Goal: Task Accomplishment & Management: Manage account settings

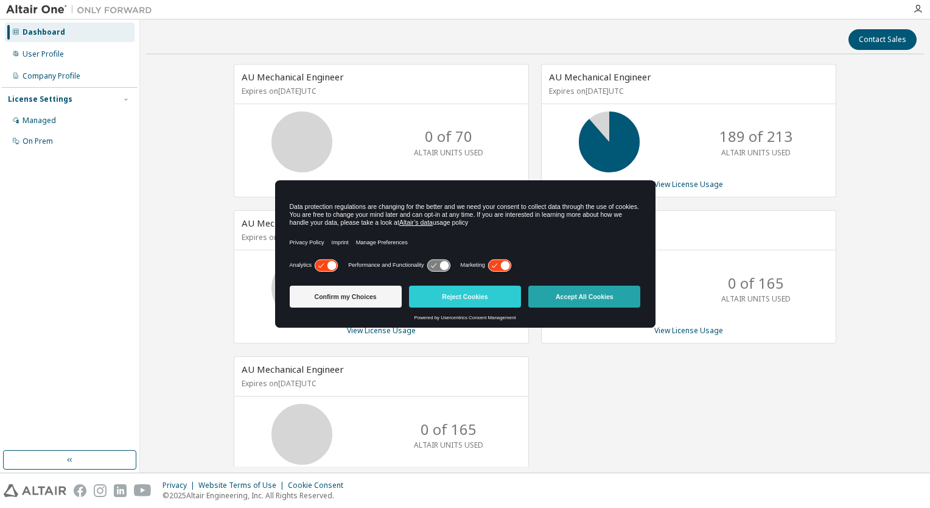
click at [551, 292] on button "Accept All Cookies" at bounding box center [585, 297] width 112 height 22
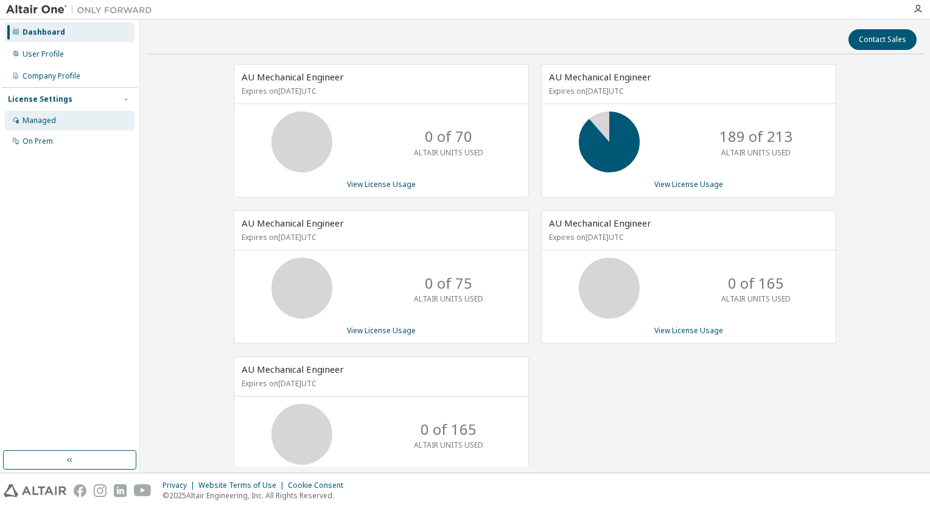
click at [51, 123] on div "Managed" at bounding box center [39, 121] width 33 height 10
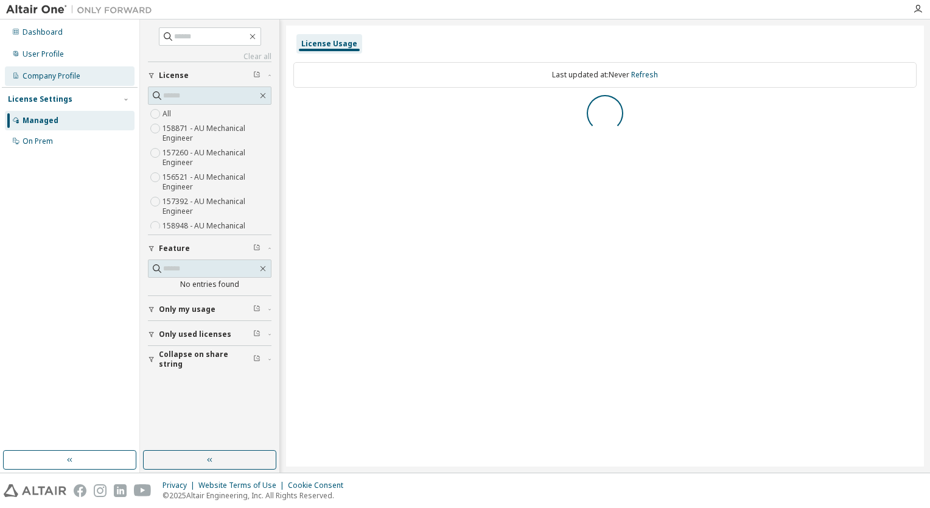
click at [71, 82] on div "Company Profile" at bounding box center [70, 75] width 130 height 19
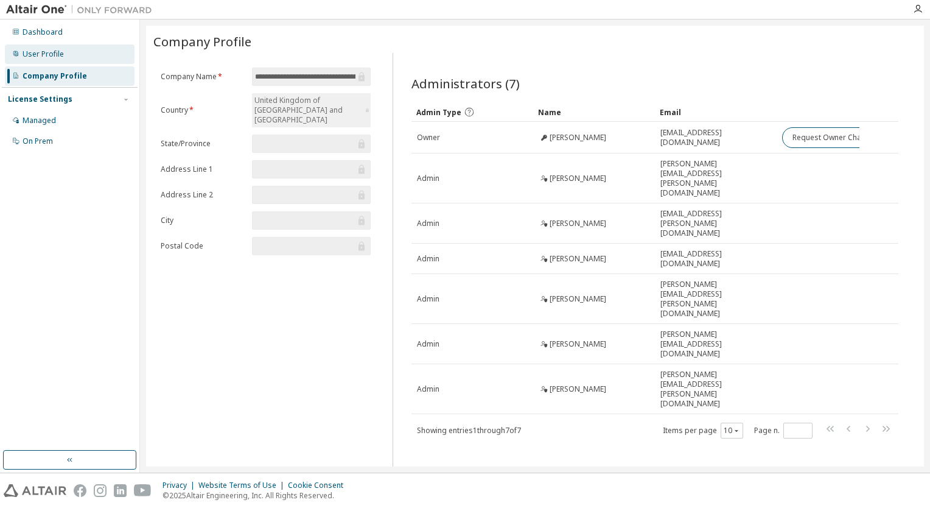
click at [60, 57] on div "User Profile" at bounding box center [43, 54] width 41 height 10
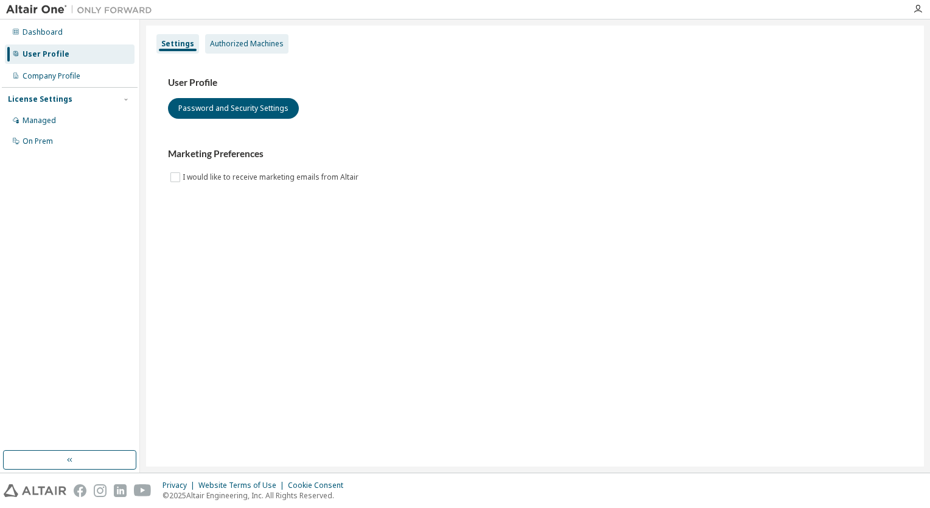
click at [272, 40] on div "Authorized Machines" at bounding box center [247, 44] width 74 height 10
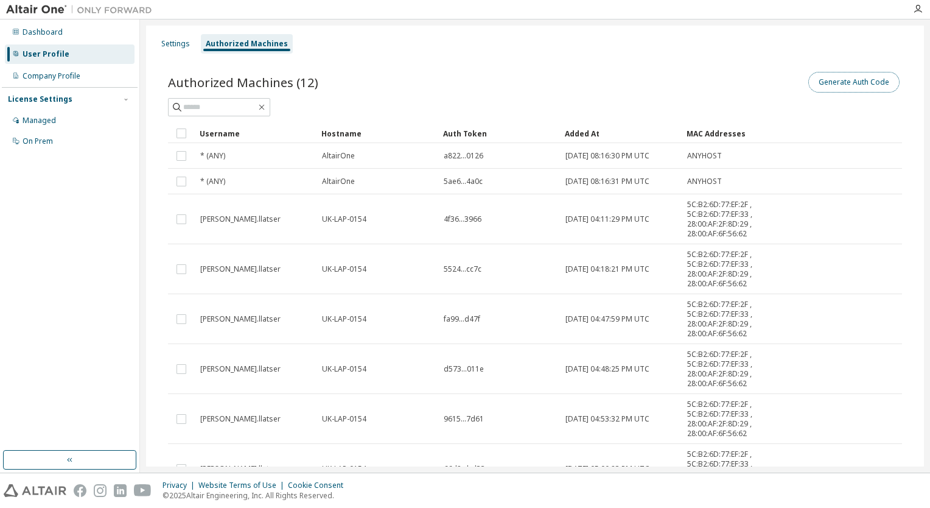
click at [845, 82] on button "Generate Auth Code" at bounding box center [854, 82] width 91 height 21
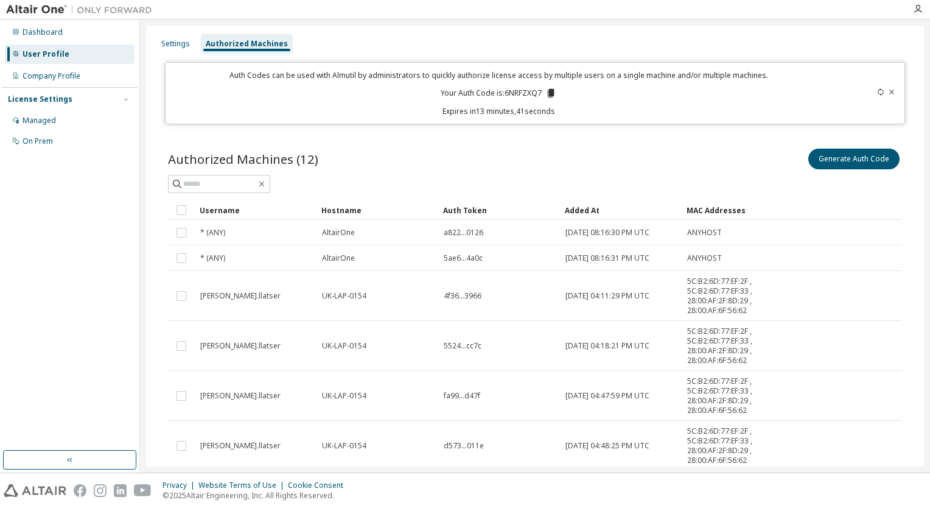
click at [888, 94] on icon at bounding box center [891, 91] width 7 height 7
